Goal: Task Accomplishment & Management: Use online tool/utility

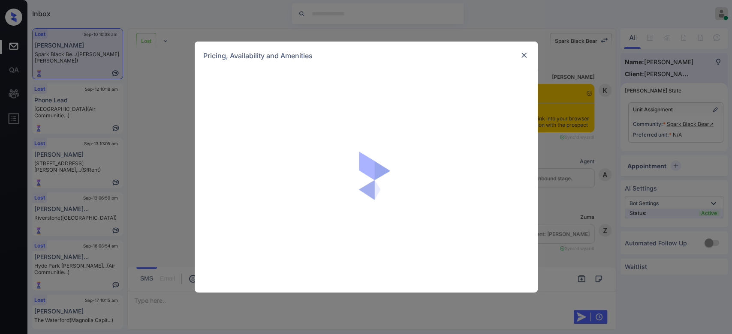
scroll to position [768, 0]
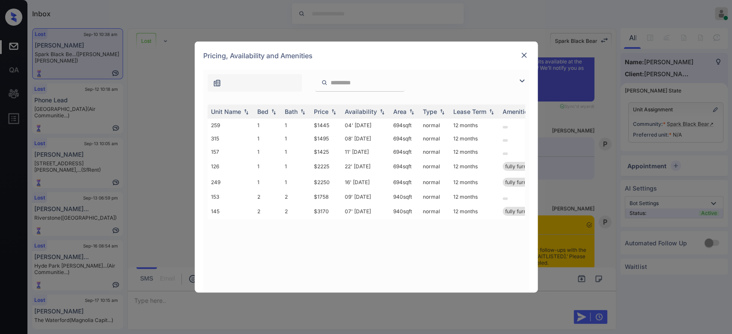
click at [520, 51] on img at bounding box center [524, 55] width 9 height 9
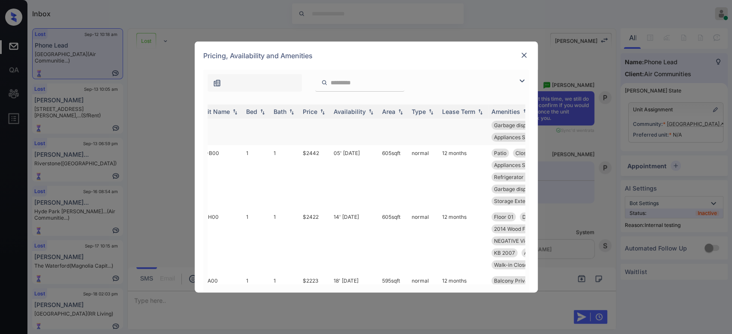
scroll to position [0, 11]
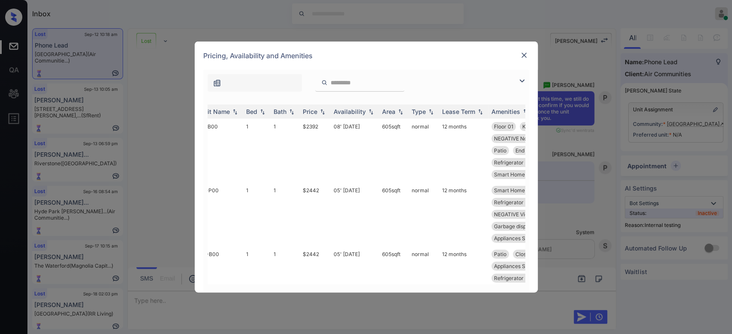
click at [520, 53] on img at bounding box center [524, 55] width 9 height 9
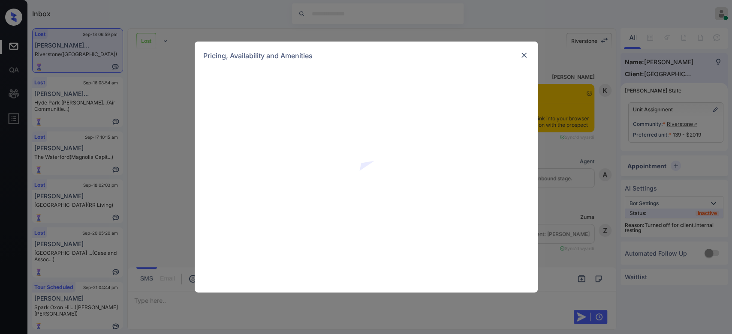
scroll to position [2215, 0]
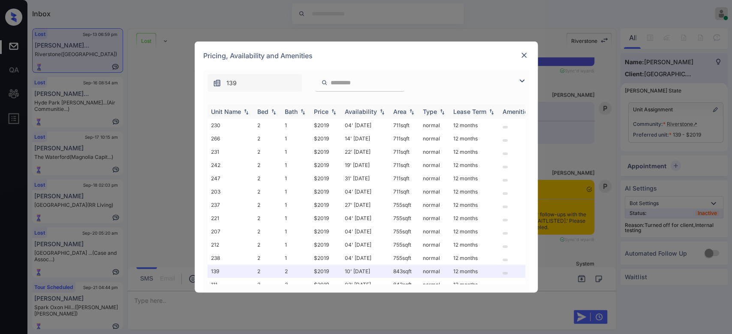
click at [330, 110] on img at bounding box center [333, 112] width 9 height 6
click at [330, 110] on img at bounding box center [333, 111] width 9 height 6
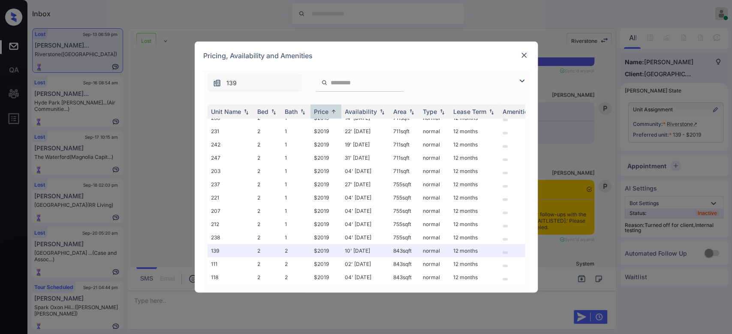
click at [522, 56] on img at bounding box center [524, 55] width 9 height 9
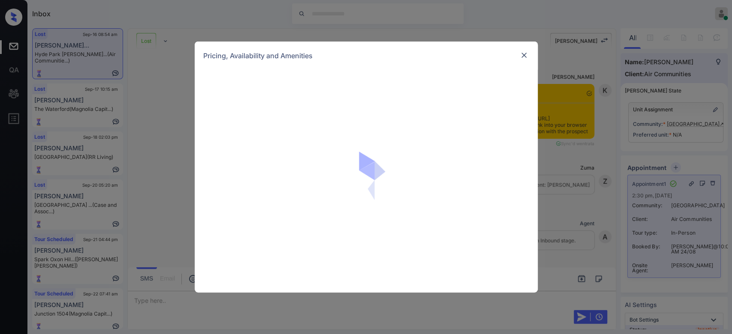
scroll to position [5866, 0]
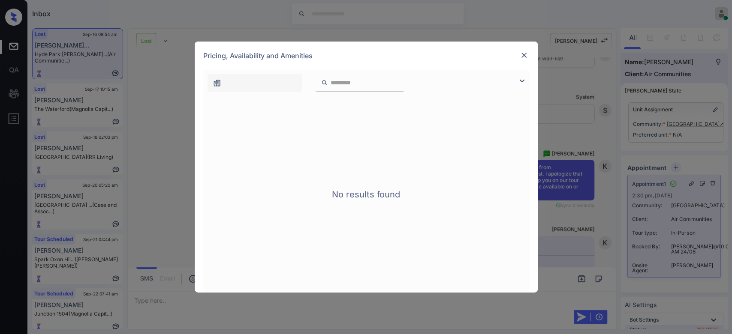
click at [525, 59] on img at bounding box center [524, 55] width 9 height 9
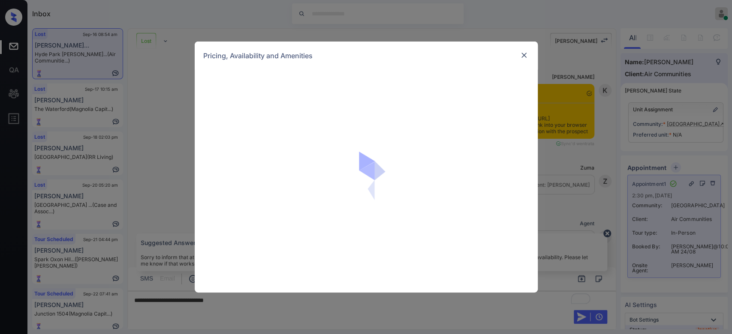
scroll to position [6526, 0]
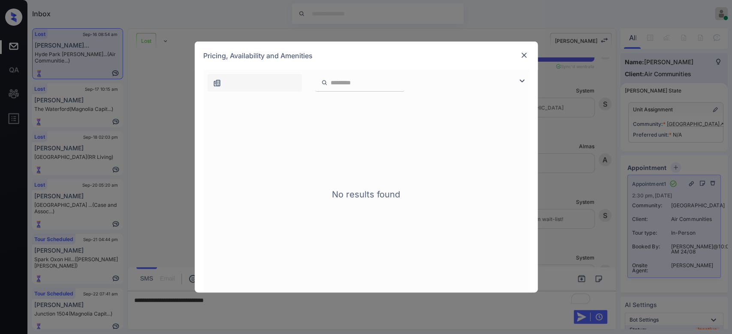
click at [524, 58] on img at bounding box center [524, 55] width 9 height 9
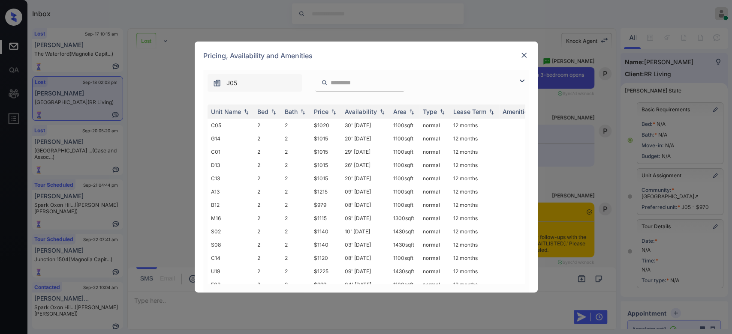
click at [524, 57] on img at bounding box center [524, 55] width 9 height 9
